Goal: Transaction & Acquisition: Download file/media

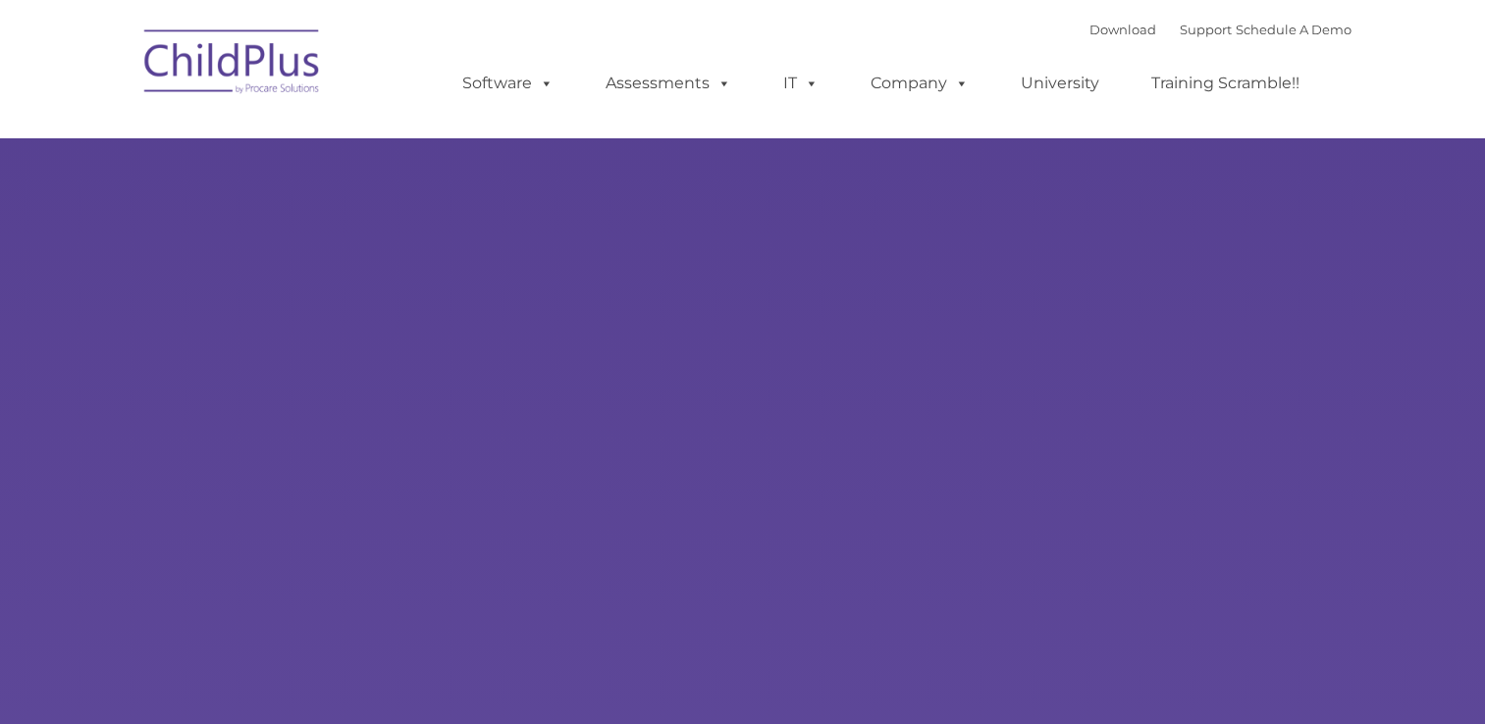
select select "MEDIUM"
type input ""
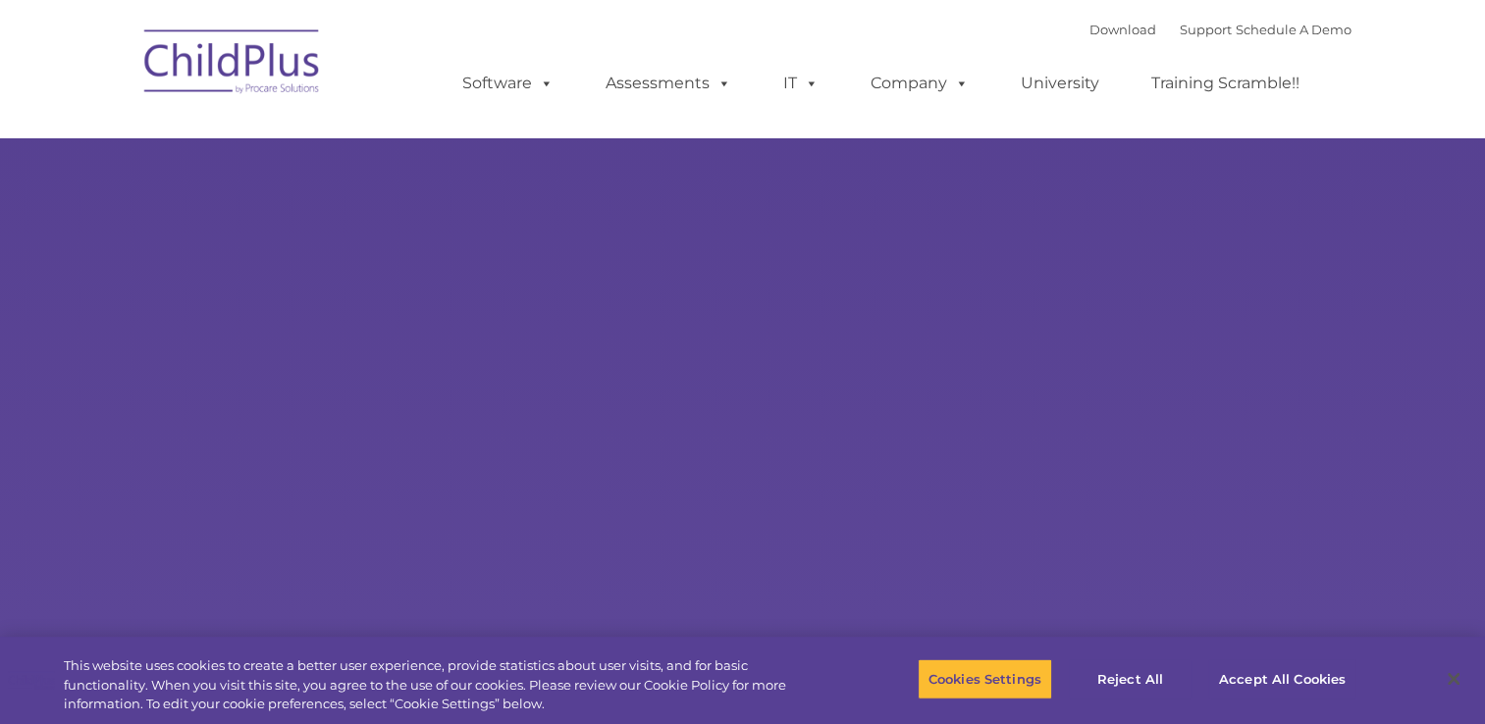
select select "MEDIUM"
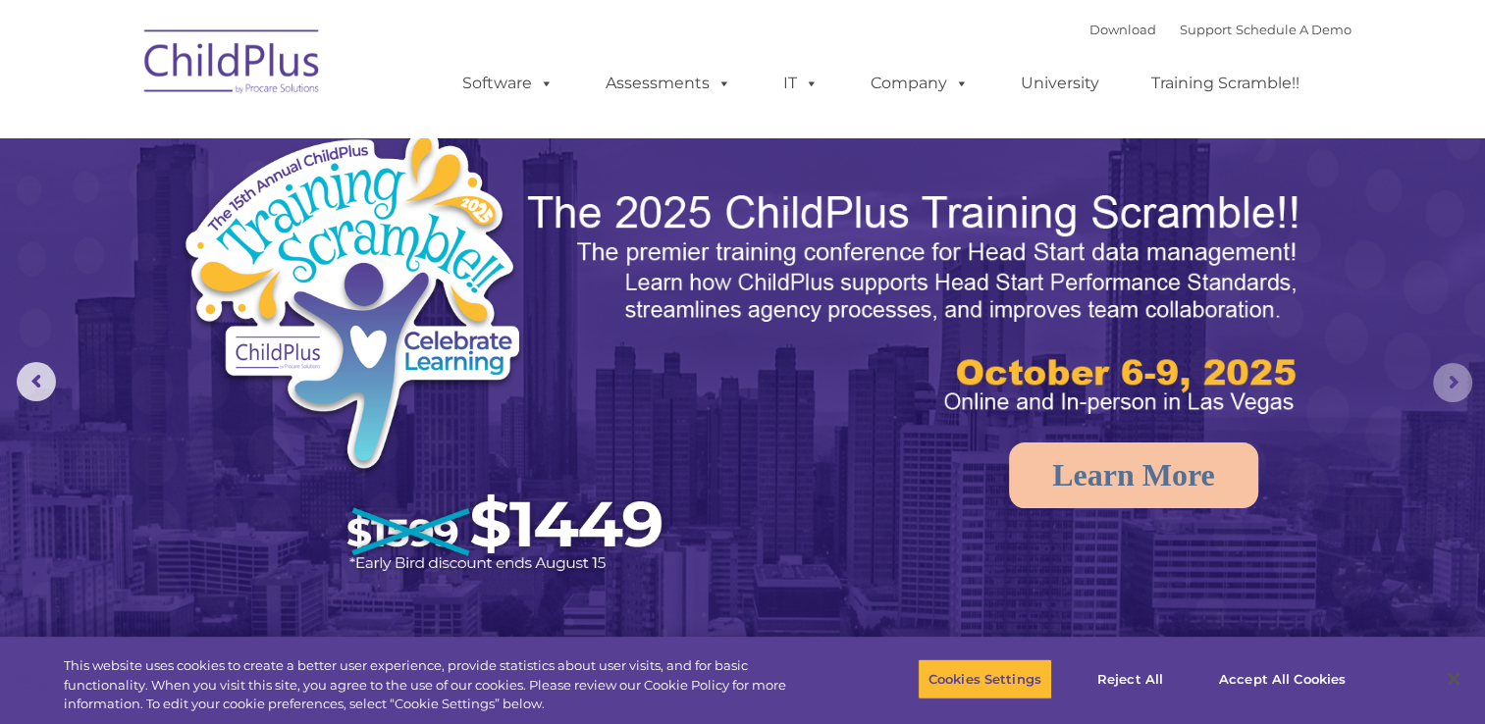
click at [1451, 377] on rs-arrow at bounding box center [1452, 382] width 39 height 39
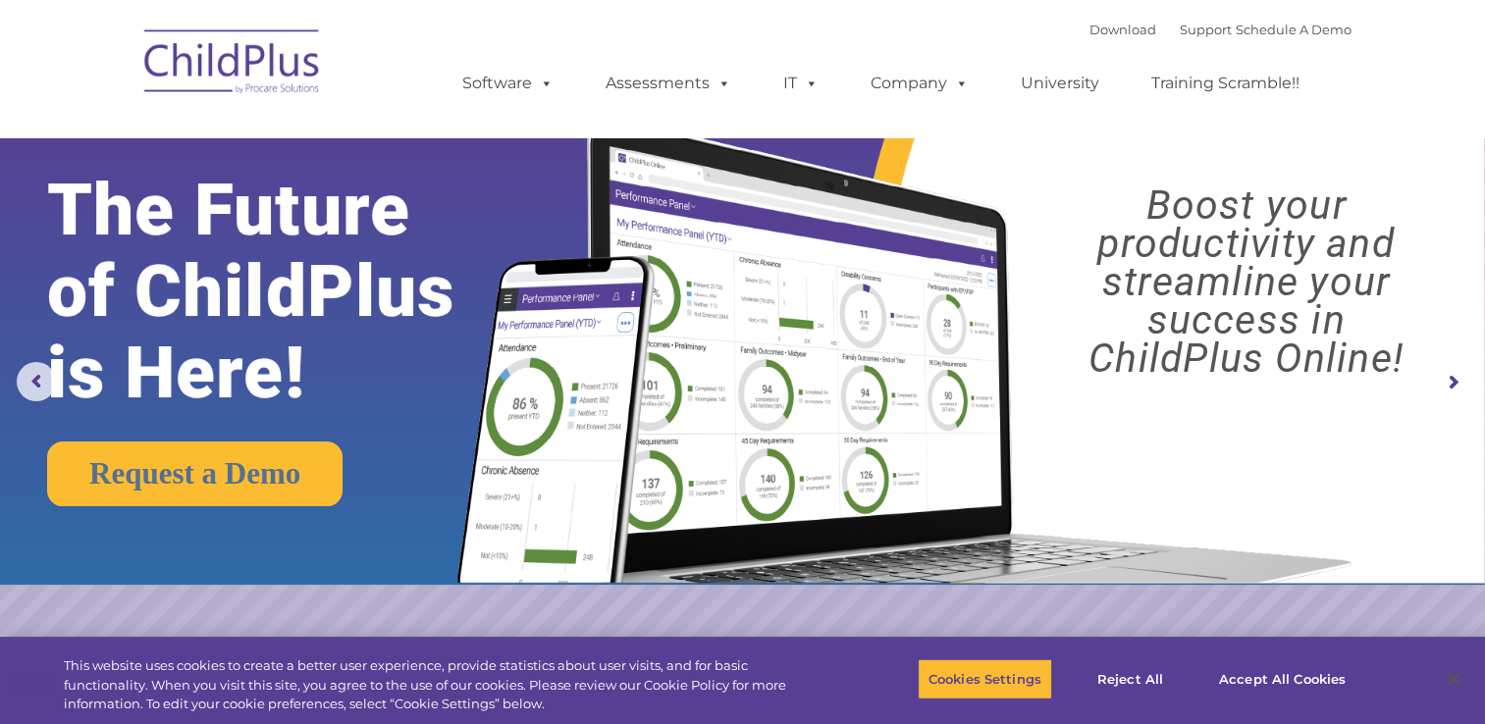
click at [262, 71] on img at bounding box center [232, 65] width 196 height 98
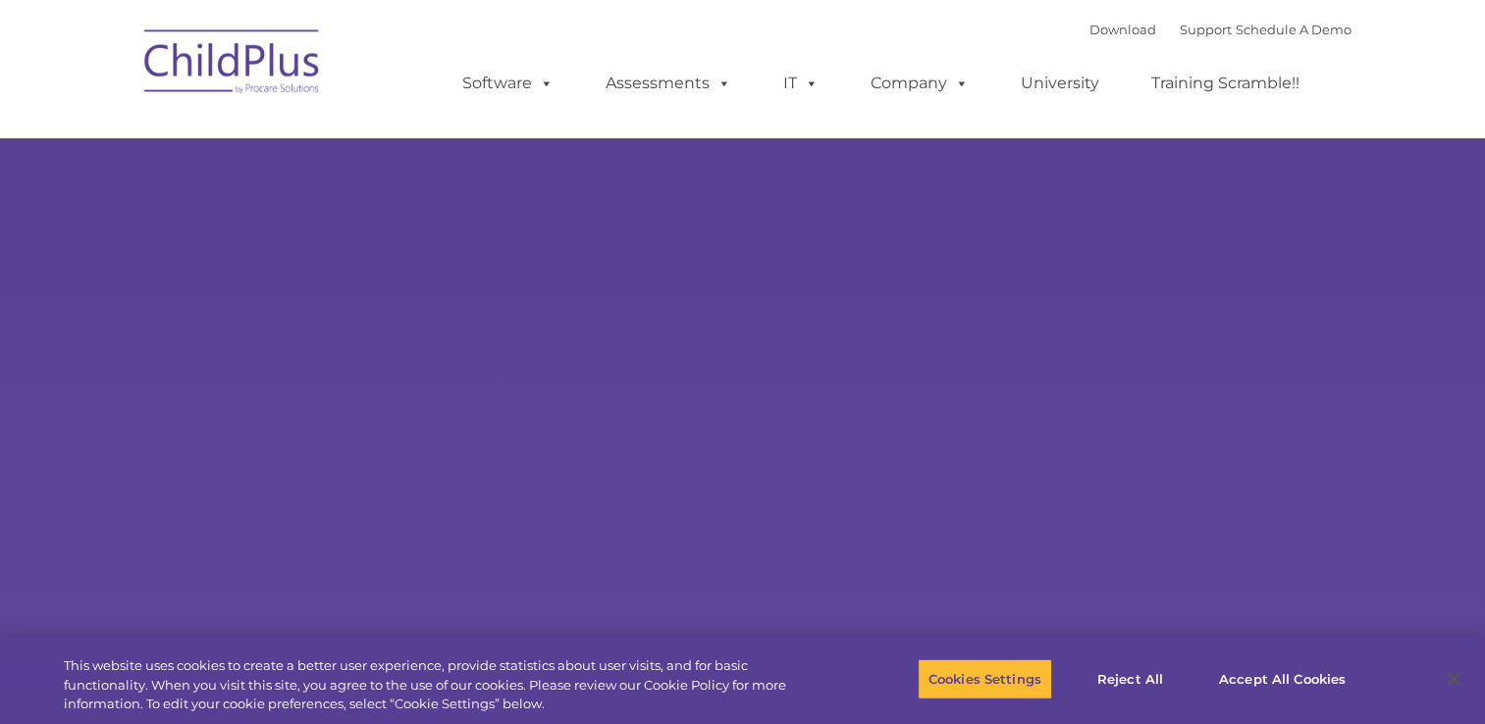
select select "MEDIUM"
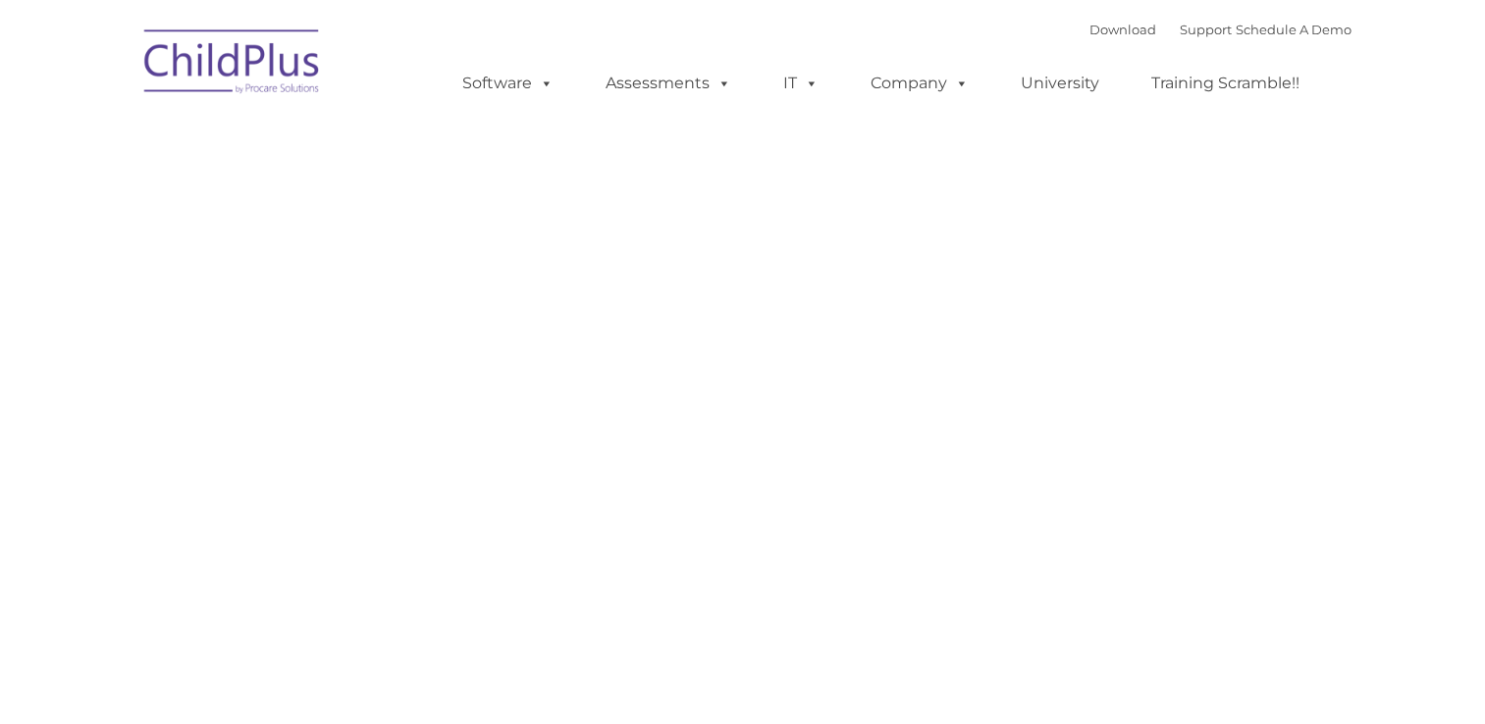
type input ""
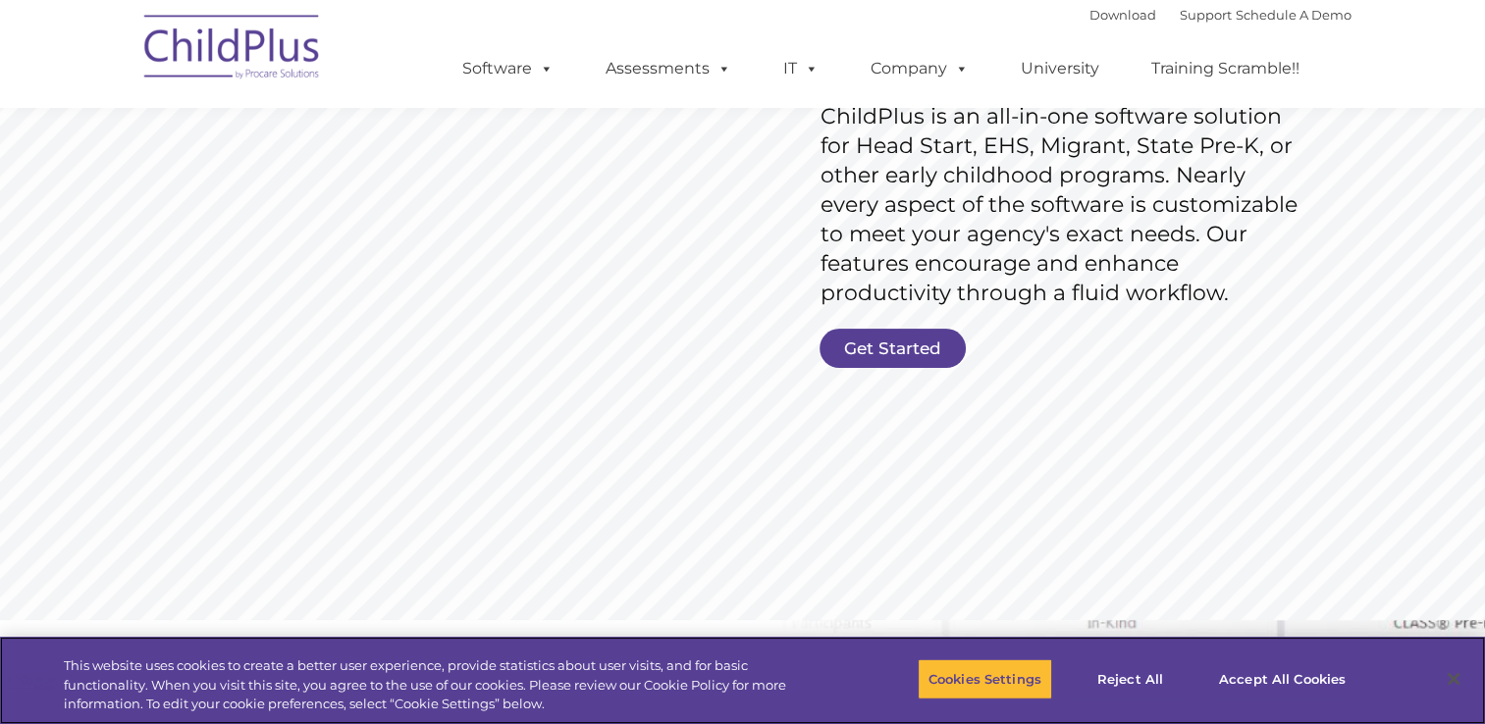
scroll to position [328, 0]
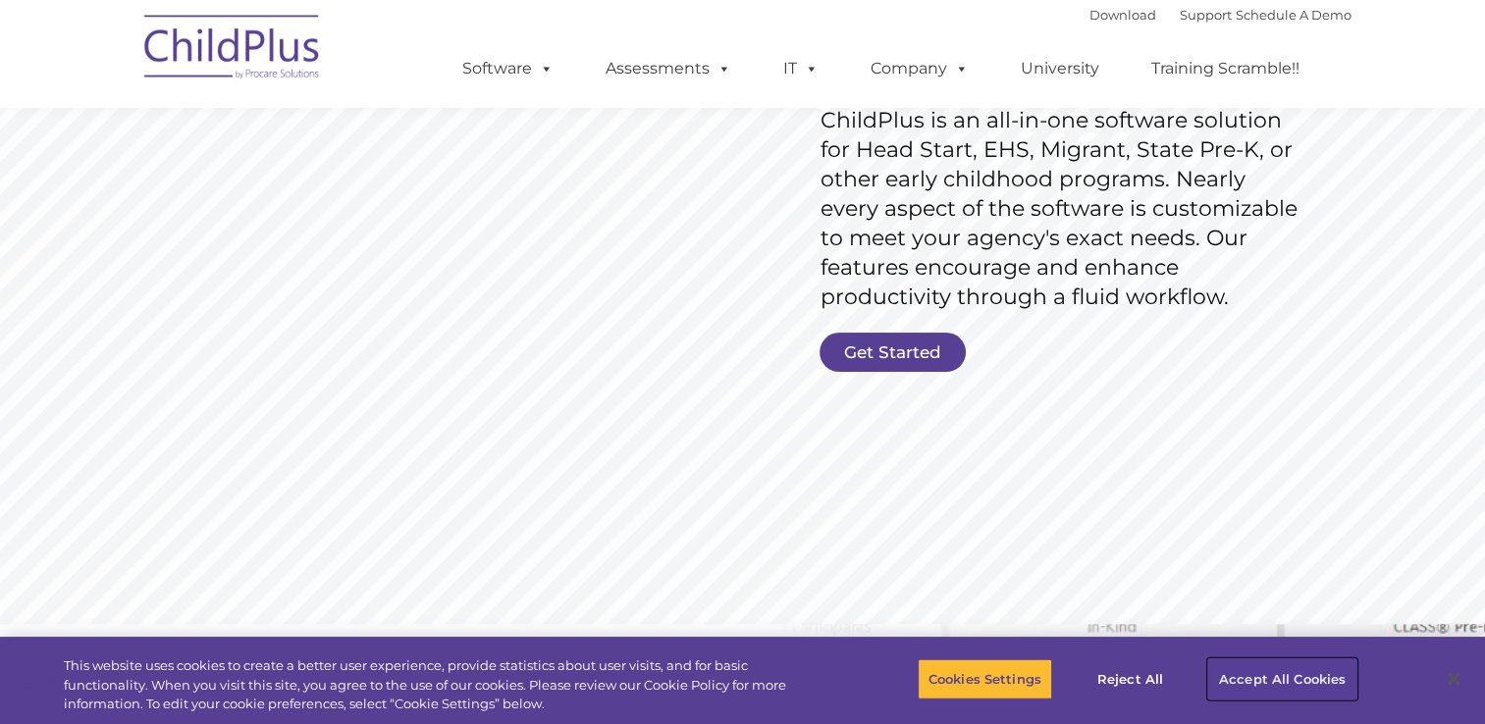
click at [1272, 678] on button "Accept All Cookies" at bounding box center [1282, 678] width 148 height 41
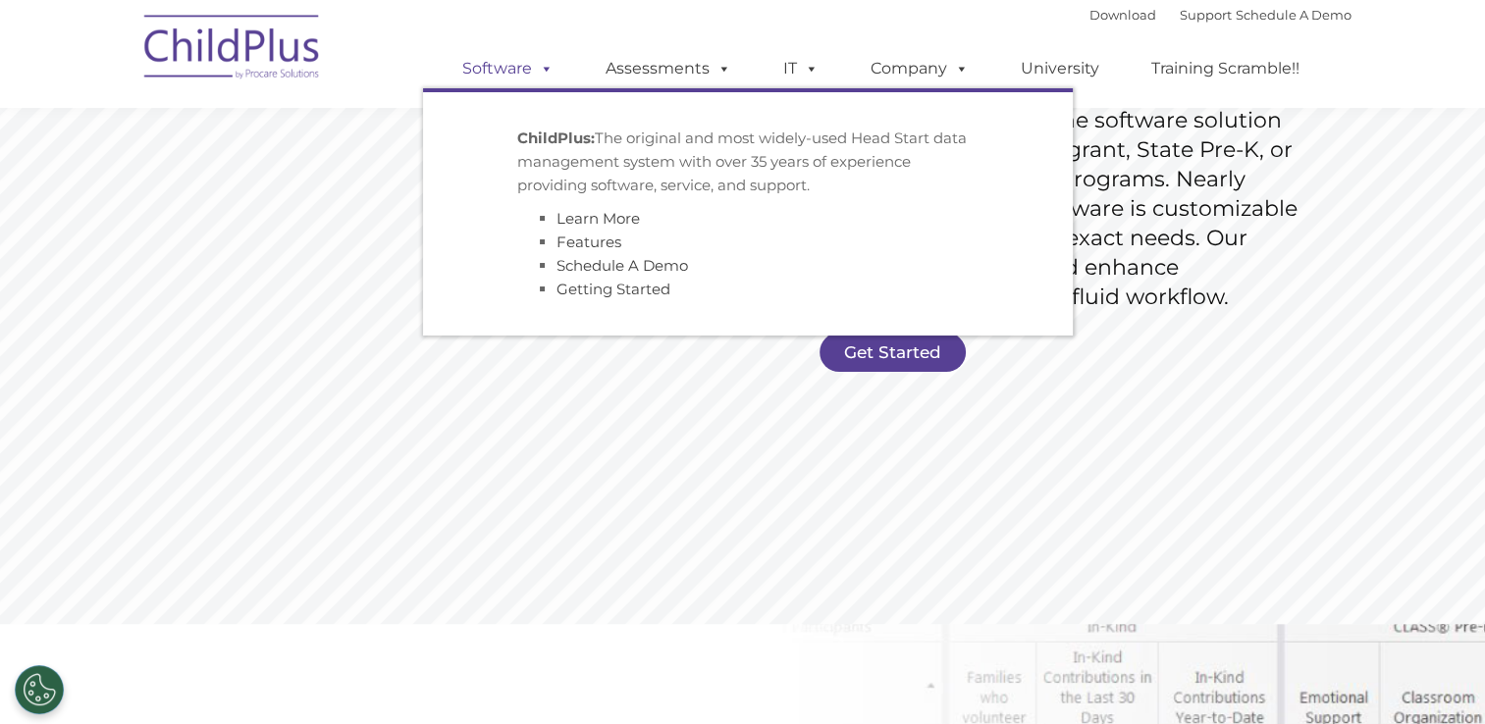
click at [519, 67] on link "Software" at bounding box center [508, 68] width 131 height 39
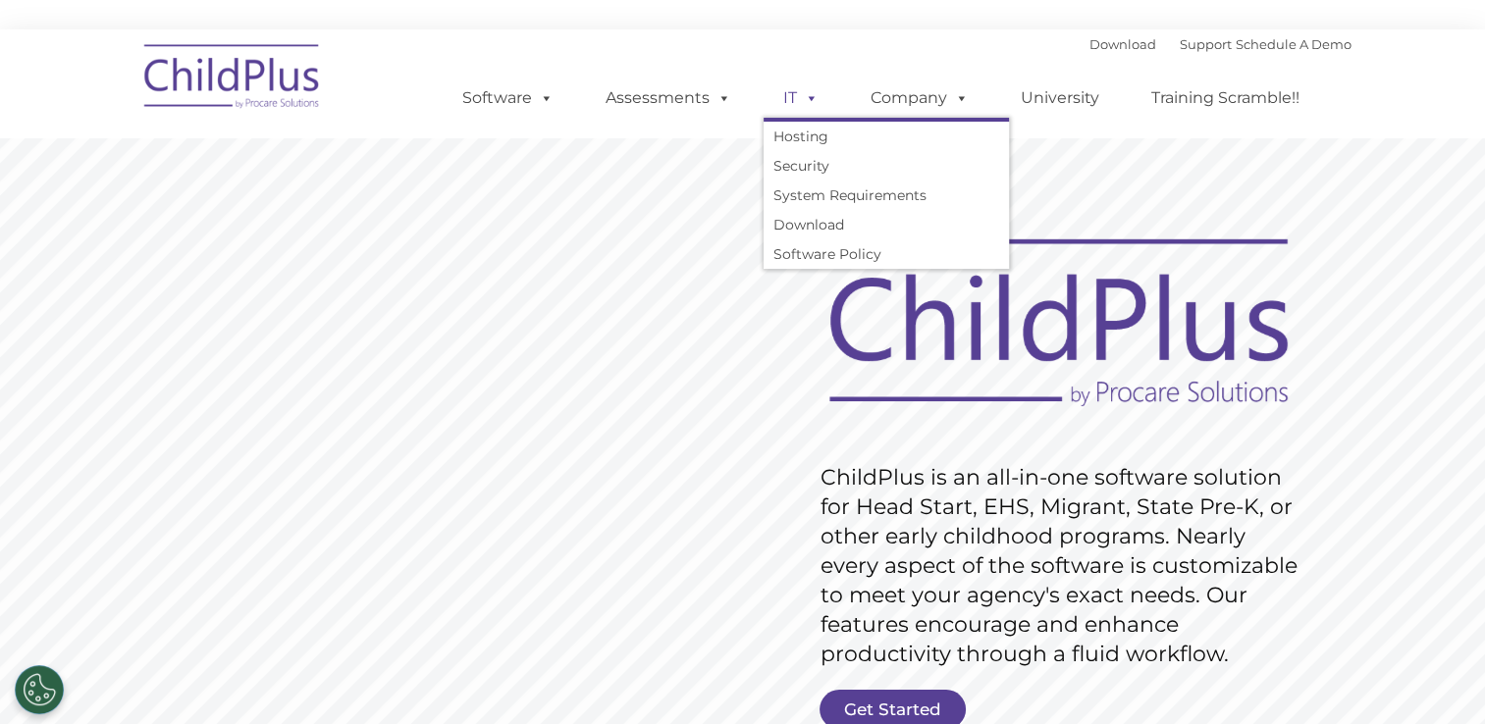
click at [800, 94] on span at bounding box center [808, 97] width 22 height 19
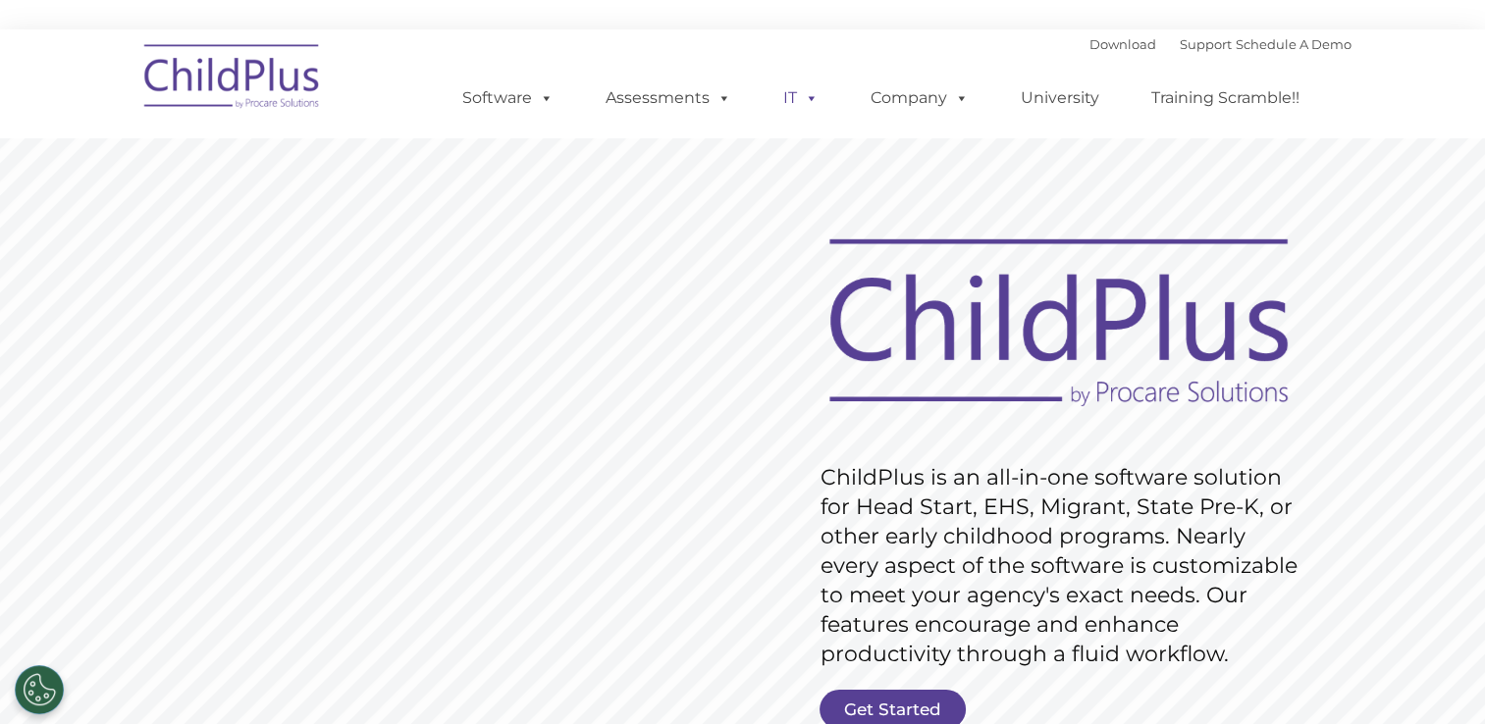
click at [805, 91] on span at bounding box center [808, 97] width 22 height 19
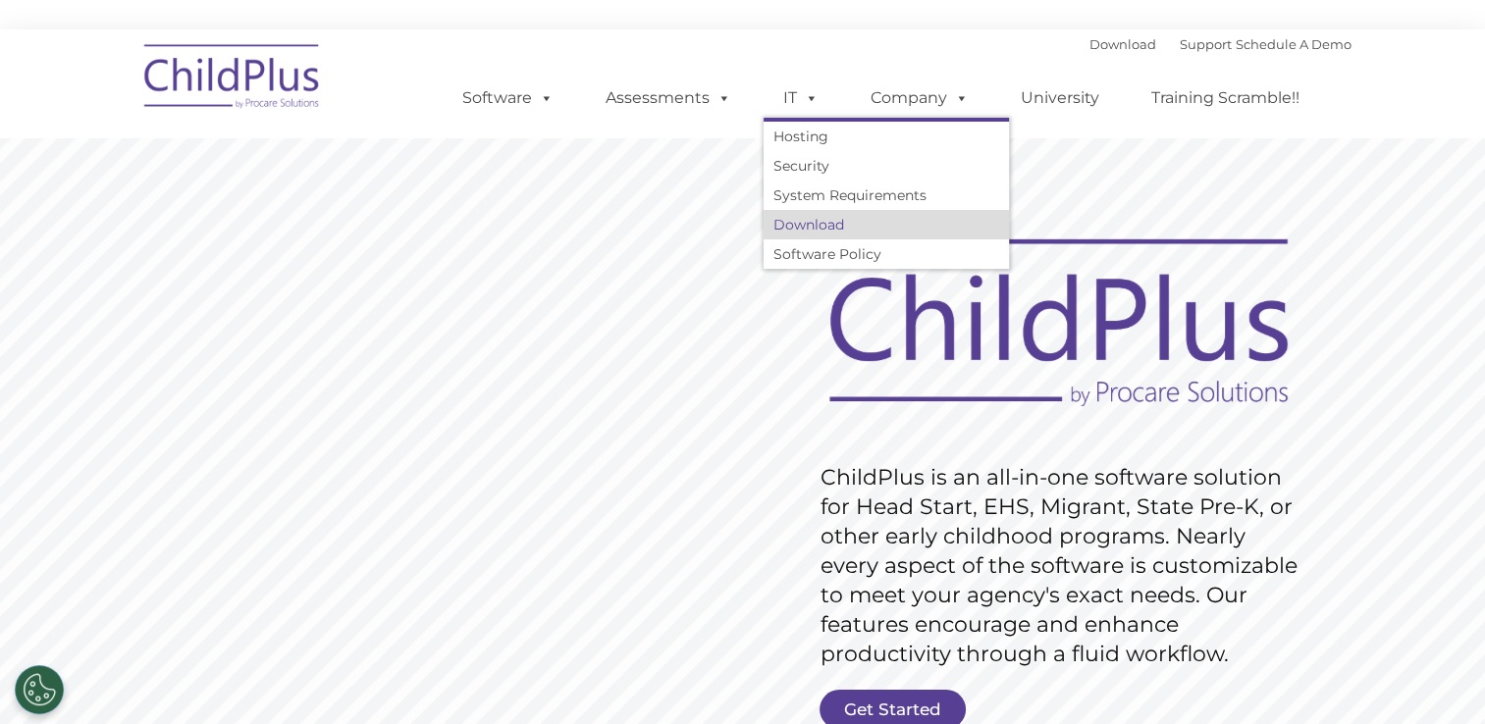
click at [796, 223] on link "Download" at bounding box center [885, 224] width 245 height 29
